Goal: Complete application form

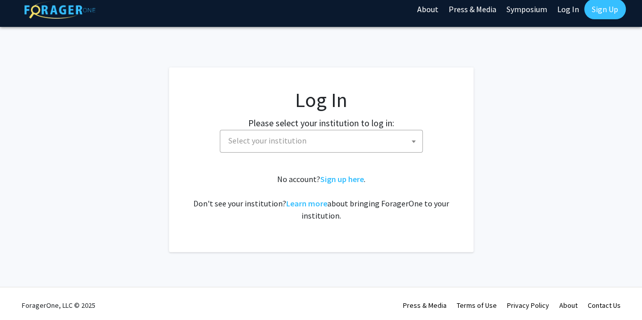
scroll to position [11, 0]
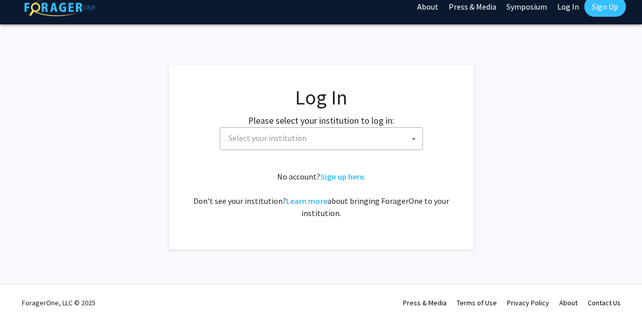
click at [352, 139] on span "Select your institution" at bounding box center [323, 138] width 198 height 21
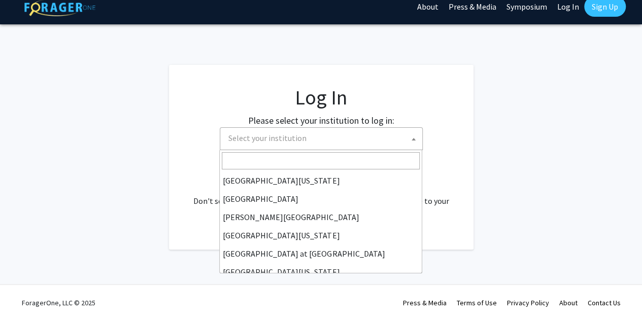
scroll to position [355, 0]
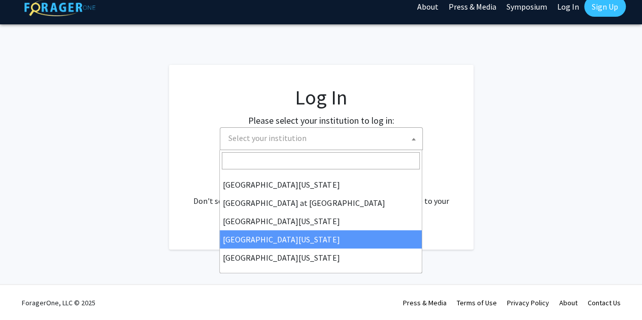
select select "31"
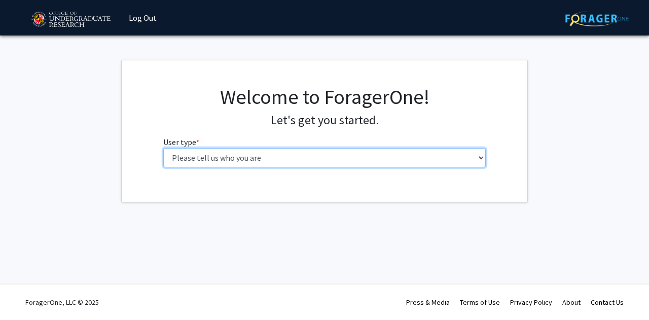
click at [359, 160] on select "Please tell us who you are Undergraduate Student Master's Student Doctoral Cand…" at bounding box center [324, 157] width 323 height 19
select select "6: adminAssistant"
click at [163, 148] on select "Please tell us who you are Undergraduate Student Master's Student Doctoral Cand…" at bounding box center [324, 157] width 323 height 19
